Goal: Information Seeking & Learning: Learn about a topic

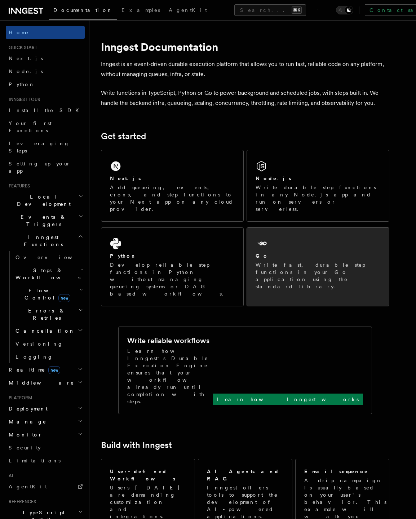
click at [301, 261] on p "Write fast, durable step functions in your Go application using the standard li…" at bounding box center [318, 275] width 125 height 29
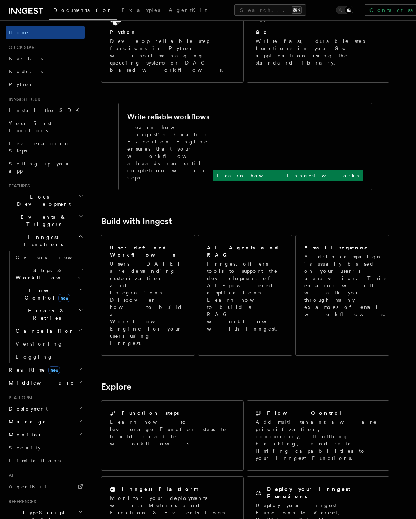
scroll to position [261, 0]
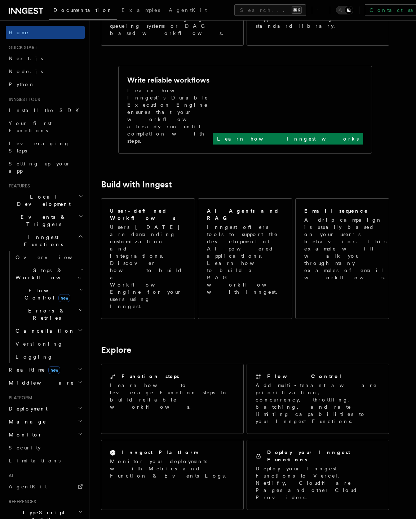
click at [268, 342] on article "Inngest Documentation Inngest is an event-driven durable execution platform tha…" at bounding box center [252, 308] width 303 height 1075
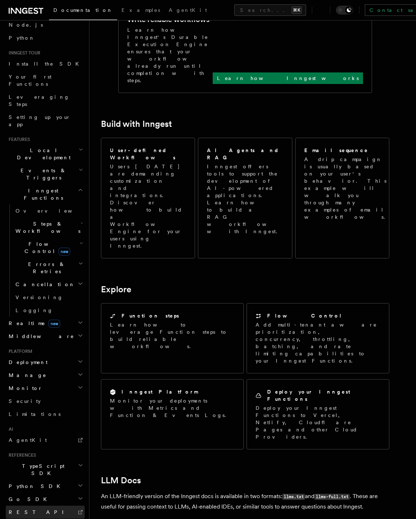
scroll to position [51, 0]
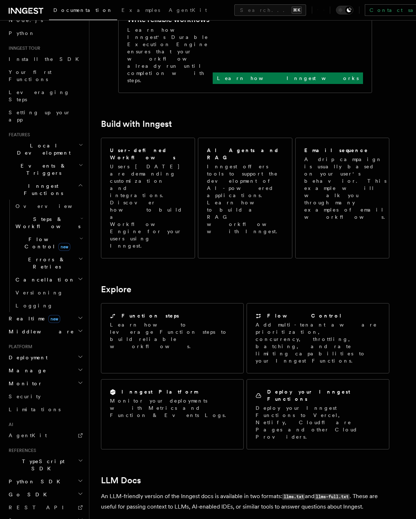
click at [77, 491] on icon "button" at bounding box center [80, 494] width 6 height 6
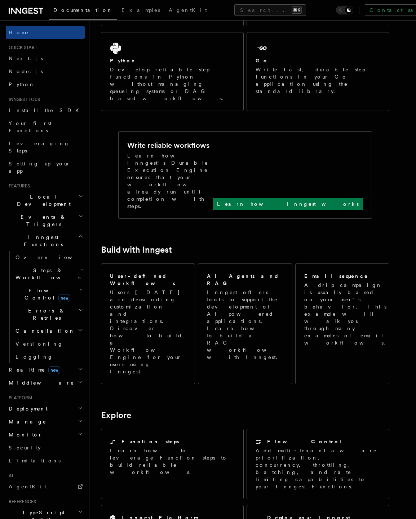
scroll to position [121, 0]
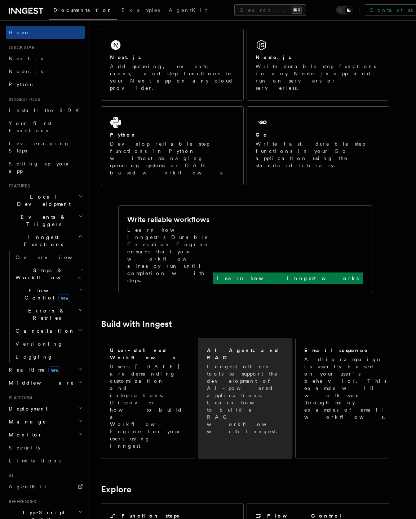
click at [240, 363] on p "Inngest offers tools to support the development of AI-powered applications. Lea…" at bounding box center [245, 399] width 77 height 72
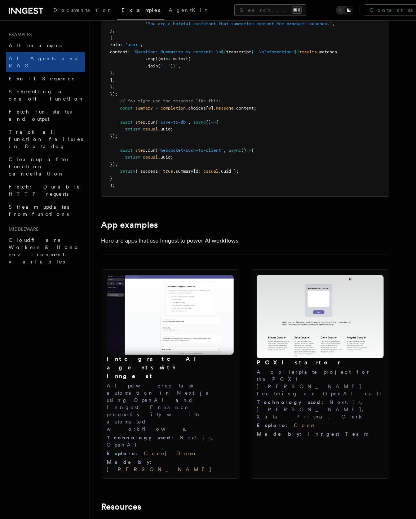
scroll to position [582, 0]
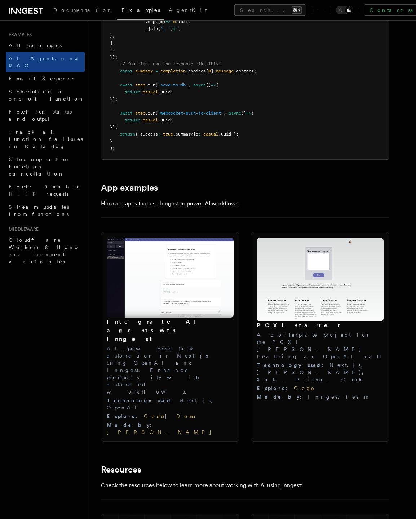
click at [250, 203] on p "Here are apps that use Inngest to power AI workflows:" at bounding box center [245, 204] width 288 height 10
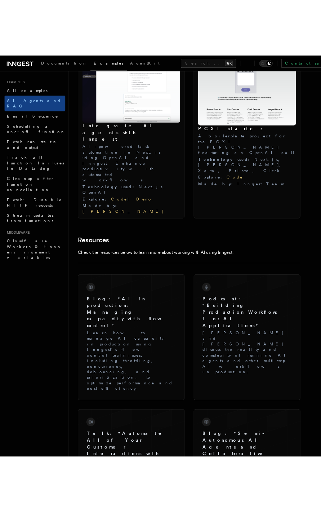
scroll to position [830, 0]
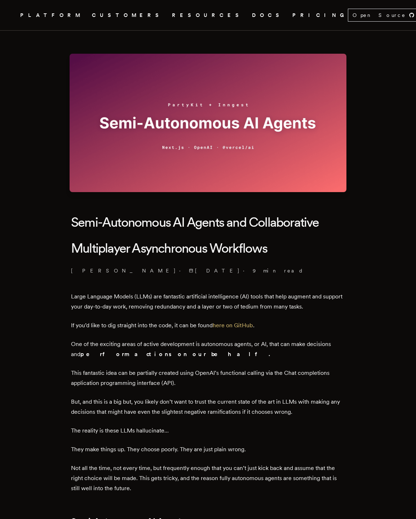
click at [282, 256] on h1 "Semi-Autonomous AI Agents and Collaborative Multiplayer Asynchronous Workflows" at bounding box center [208, 235] width 274 height 52
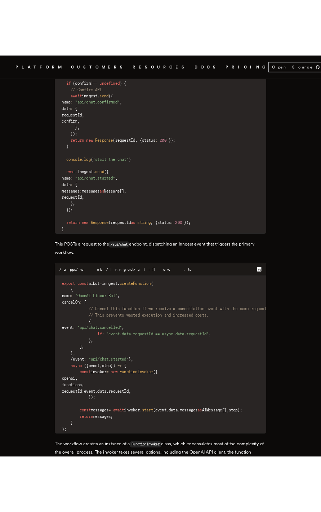
scroll to position [1624, 0]
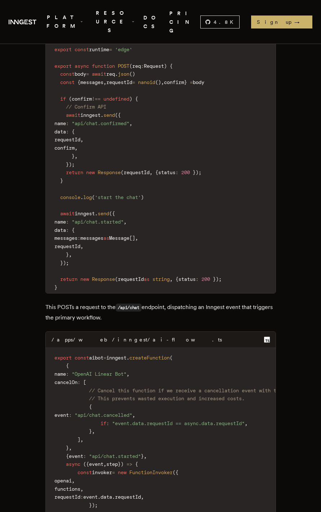
click at [24, 289] on main "Semi-Autonomous AI Agents and Collaborative Multiplayer Asynchronous Workflows …" at bounding box center [161, 459] width 288 height 4079
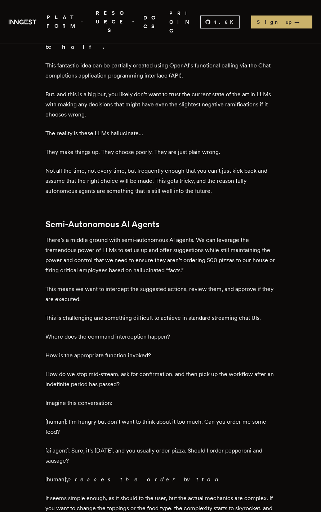
scroll to position [0, 0]
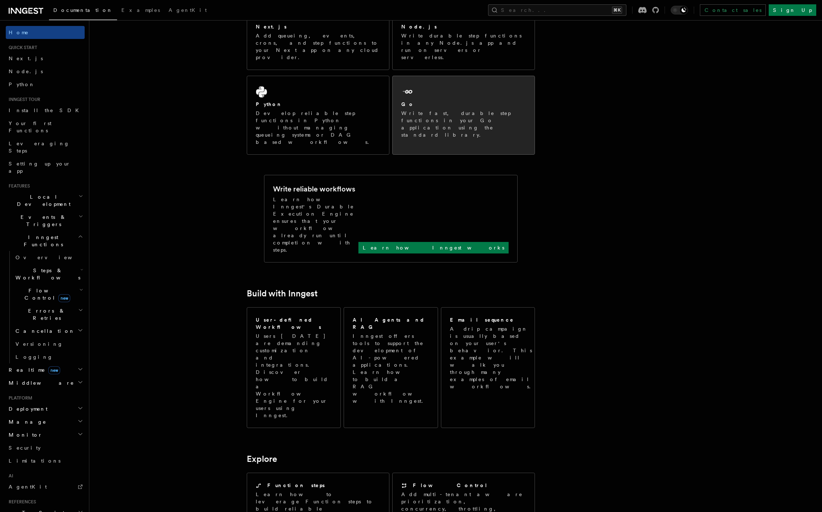
scroll to position [40, 0]
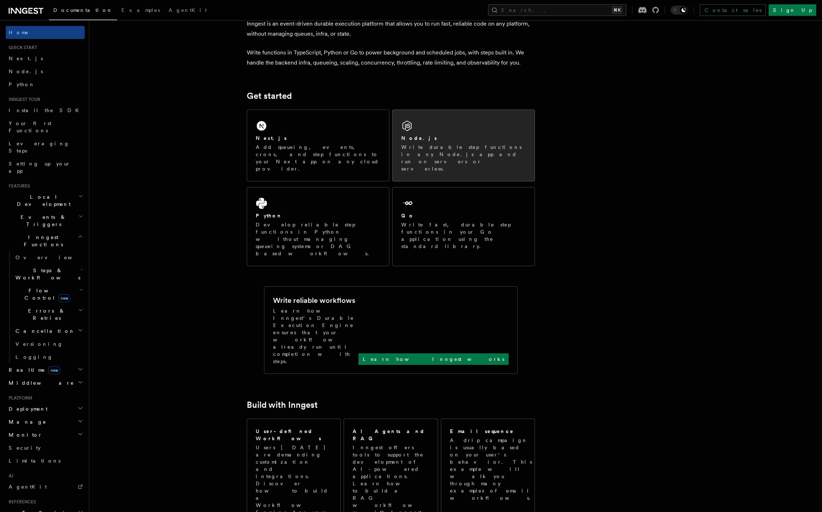
click at [451, 136] on div "Node.js" at bounding box center [463, 138] width 125 height 8
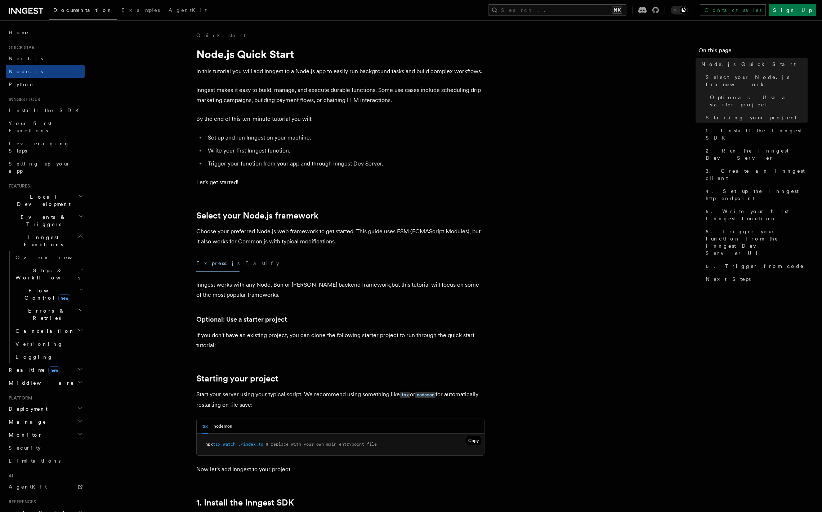
click at [336, 288] on p "Inngest works with any Node, Bun or [PERSON_NAME] backend framework,but this tu…" at bounding box center [340, 290] width 288 height 20
drag, startPoint x: 194, startPoint y: 286, endPoint x: 361, endPoint y: 294, distance: 167.4
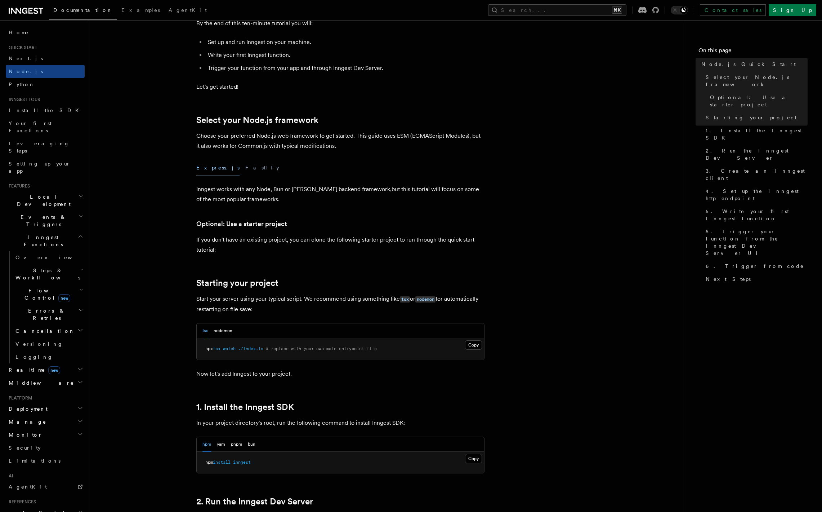
scroll to position [133, 0]
